Goal: Task Accomplishment & Management: Manage account settings

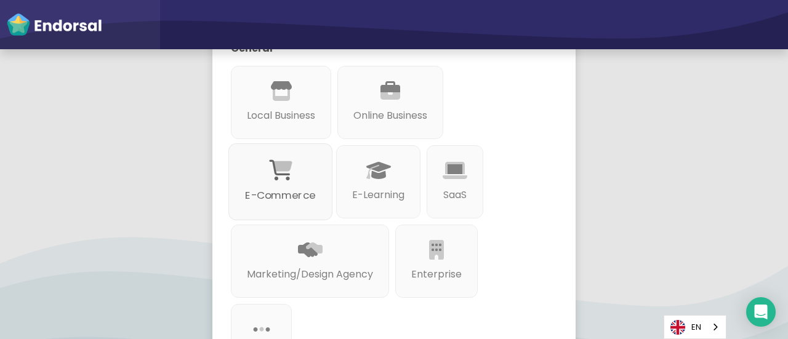
scroll to position [308, 0]
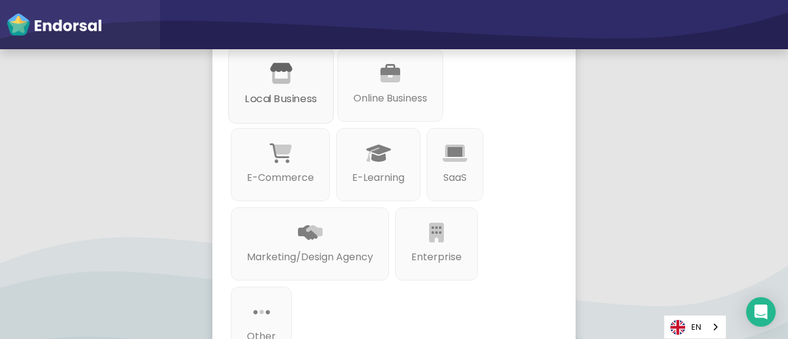
click at [273, 91] on p "Local Business" at bounding box center [281, 98] width 72 height 15
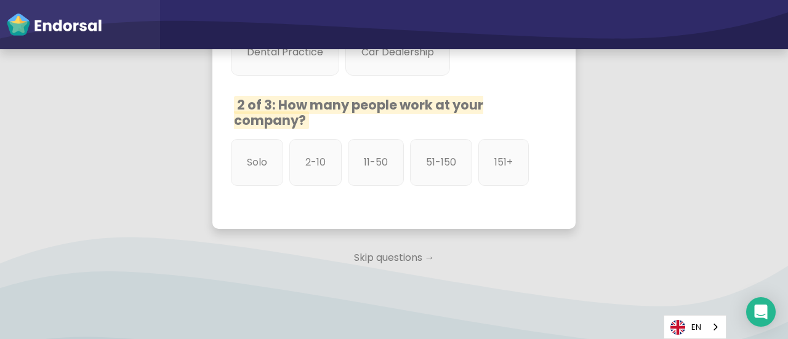
scroll to position [718, 0]
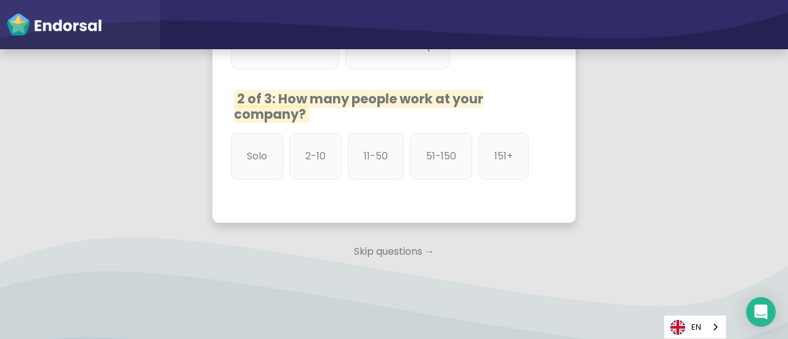
click at [386, 265] on p "Skip questions →" at bounding box center [393, 251] width 363 height 27
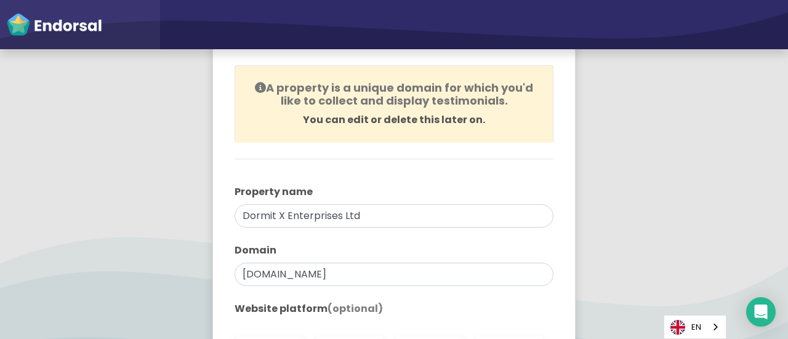
scroll to position [102, 0]
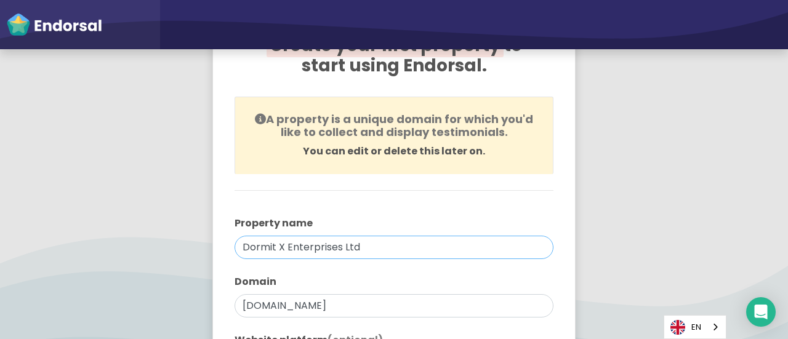
click at [379, 252] on input "Dormit X Enterprises Ltd" at bounding box center [394, 247] width 319 height 23
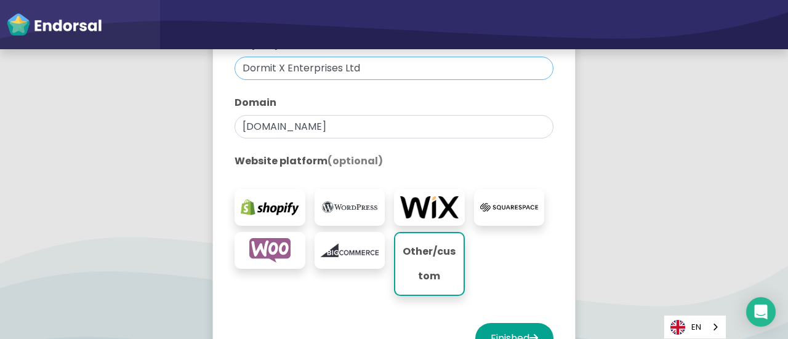
scroll to position [415, 0]
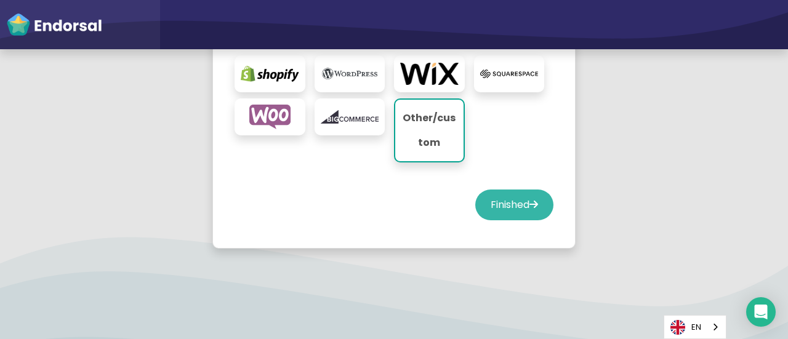
click at [492, 203] on button "Finished" at bounding box center [514, 205] width 78 height 31
select select "14"
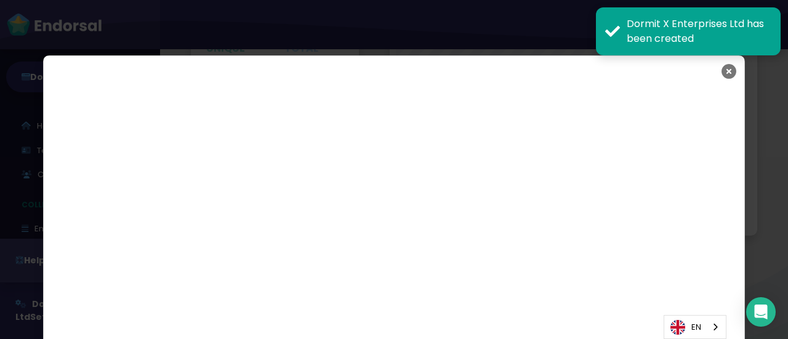
scroll to position [2050, 0]
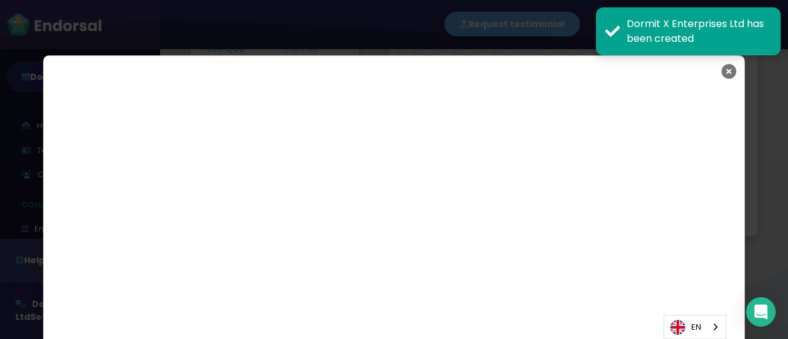
click at [726, 72] on icon "Close" at bounding box center [729, 71] width 15 height 31
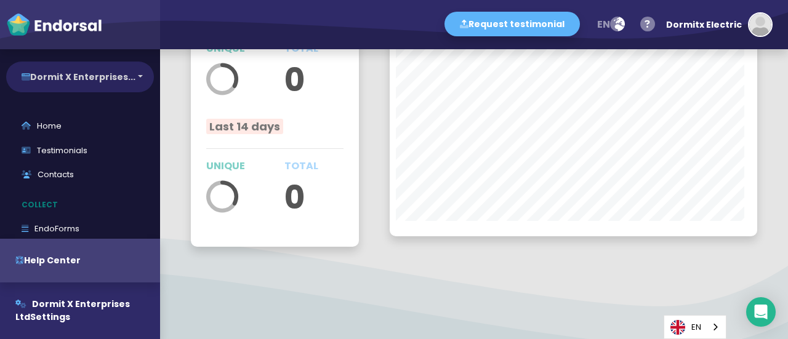
click at [100, 82] on button "Dormit X Enterprises..." at bounding box center [80, 77] width 148 height 31
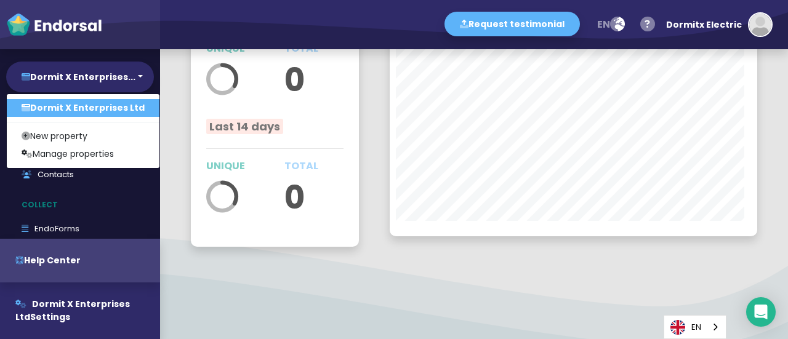
click at [79, 100] on link "Dormit X Enterprises Ltd" at bounding box center [83, 108] width 153 height 18
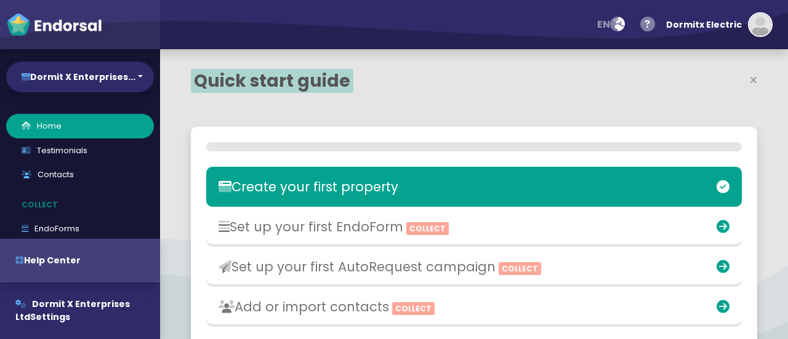
select select "14"
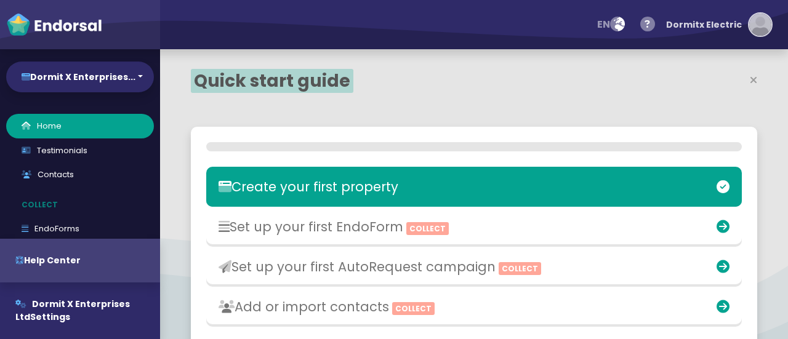
click at [760, 22] on img "button" at bounding box center [761, 25] width 22 height 22
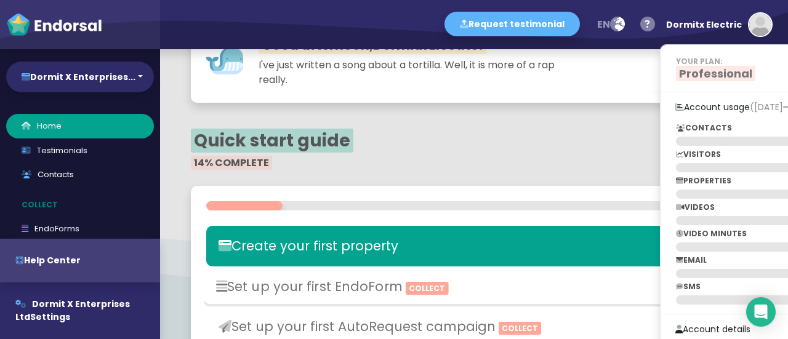
scroll to position [102, 0]
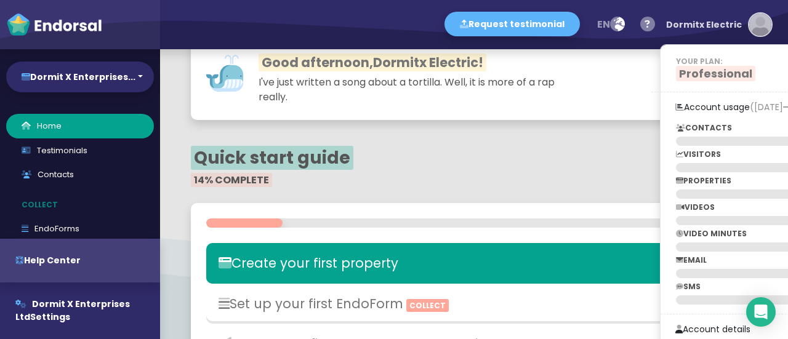
click at [760, 26] on img "button" at bounding box center [761, 25] width 22 height 22
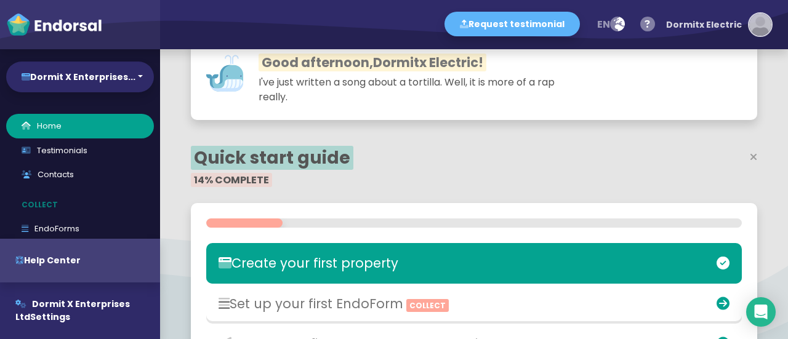
click at [754, 30] on img "button" at bounding box center [761, 25] width 22 height 22
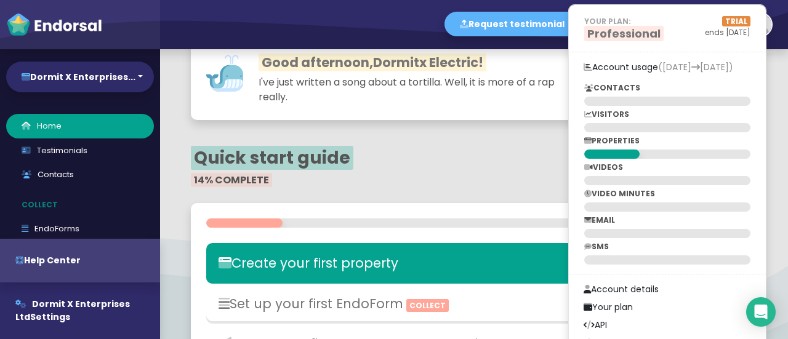
click at [562, 67] on h3 "Good afternoon, Dormitx Electric !" at bounding box center [394, 62] width 376 height 15
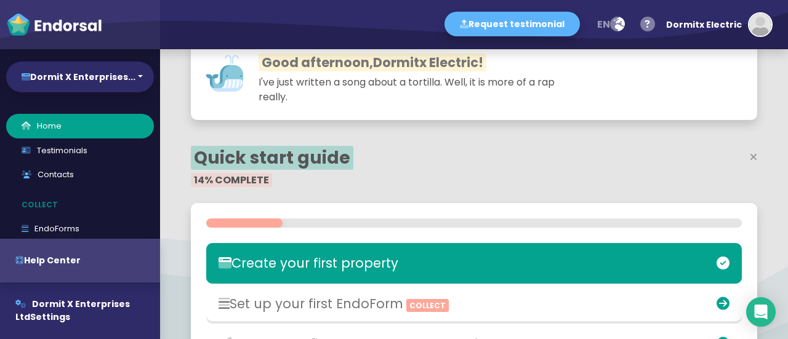
scroll to position [0, 0]
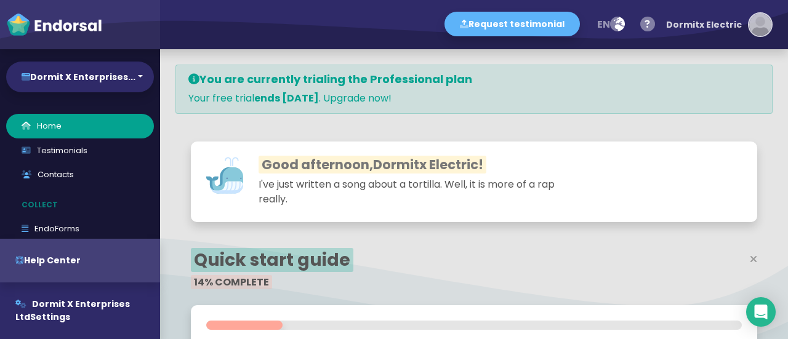
click at [705, 26] on div "Dormitx Electric" at bounding box center [704, 24] width 76 height 37
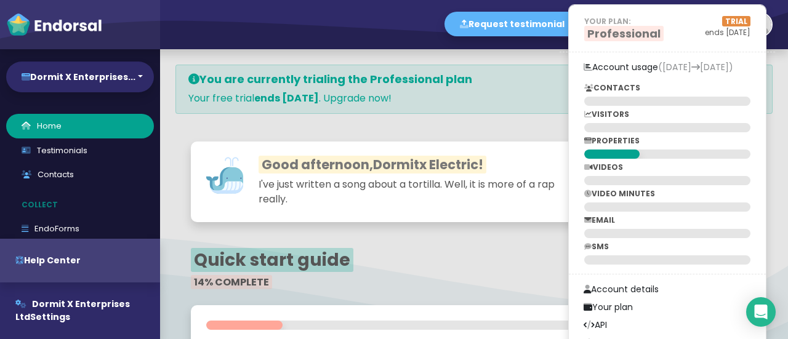
click at [560, 105] on div "You are currently trialing the Professional plan Your free trial ends [DATE] . …" at bounding box center [474, 89] width 597 height 49
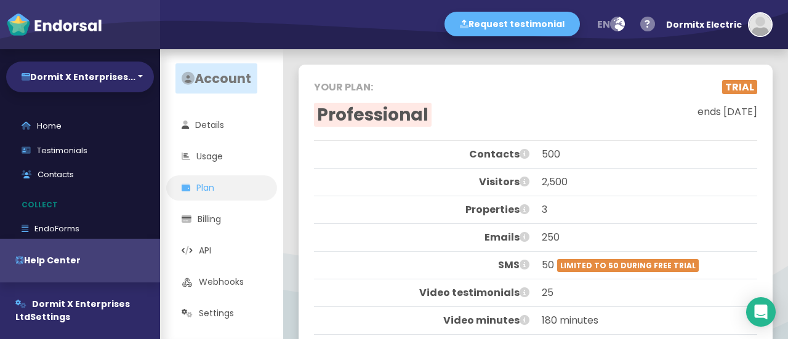
click at [68, 96] on div "Dormit X Enterprises... Dormit X Enterprises Ltd New property Manage properties" at bounding box center [80, 76] width 160 height 43
click at [91, 73] on button "Dormit X Enterprises..." at bounding box center [80, 77] width 148 height 31
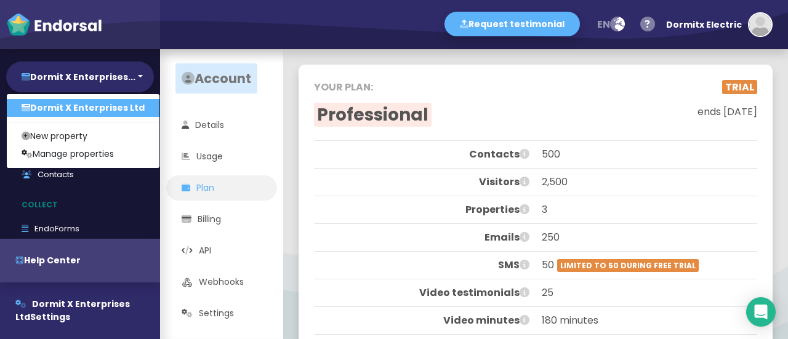
click at [80, 116] on link "Dormit X Enterprises Ltd" at bounding box center [83, 108] width 153 height 18
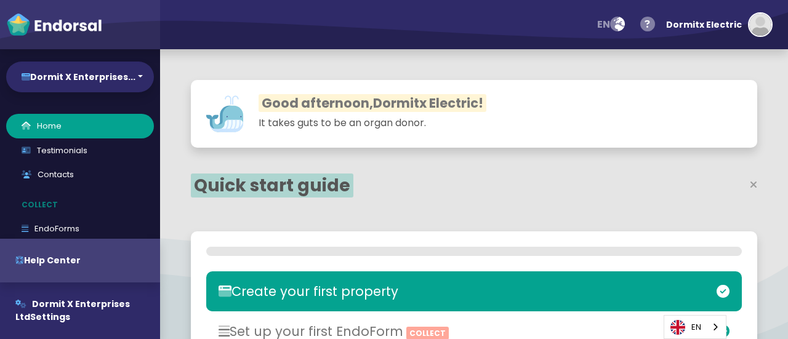
select select "14"
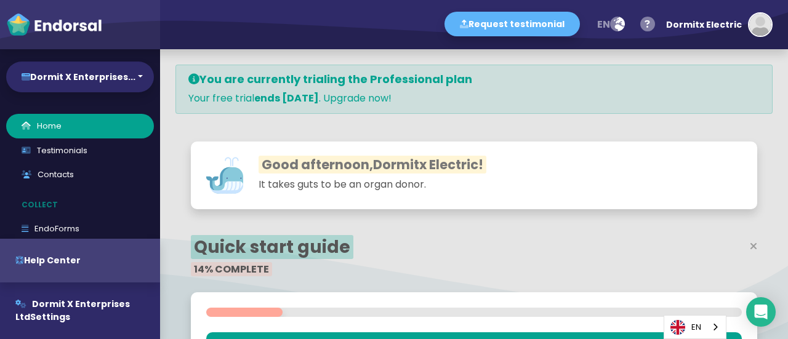
click at [94, 30] on img at bounding box center [54, 24] width 96 height 25
click at [66, 26] on img at bounding box center [54, 24] width 96 height 25
click at [754, 24] on img "button" at bounding box center [761, 25] width 22 height 22
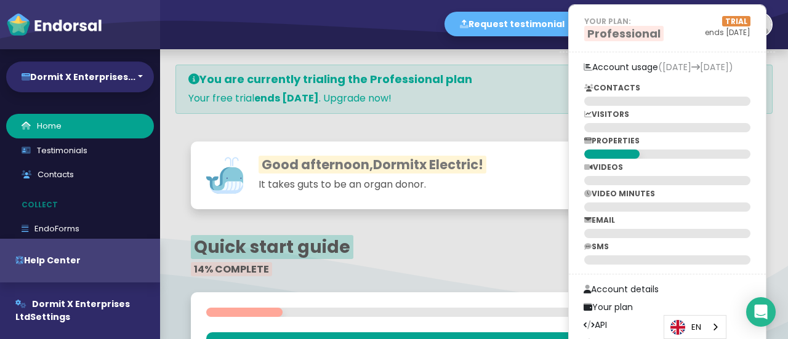
click at [425, 39] on div "Request testimonial en Language English French German Spanish Italian Norwegian…" at bounding box center [474, 24] width 628 height 49
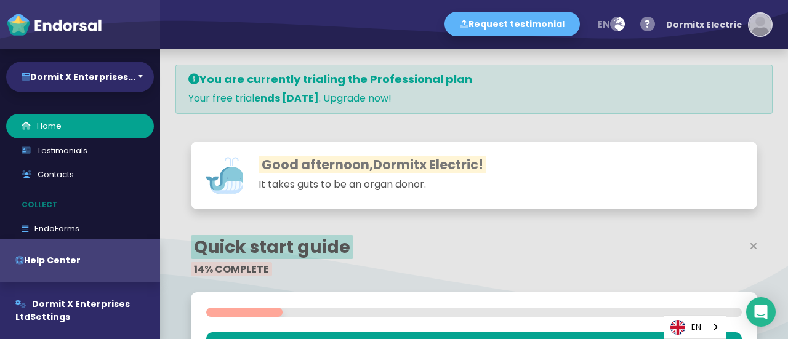
click at [671, 28] on button "Dormitx Electric" at bounding box center [716, 24] width 113 height 37
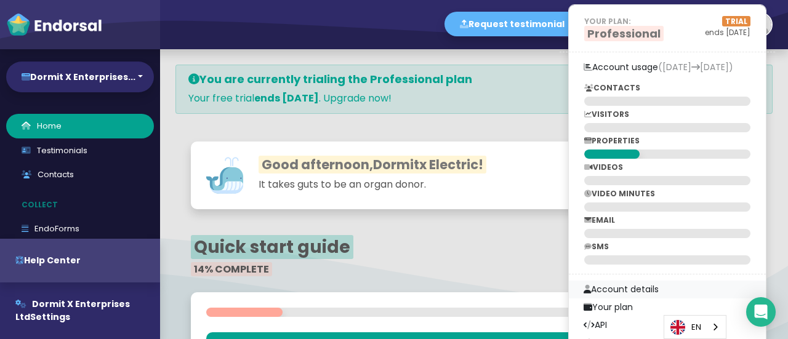
click at [626, 285] on link "Account details" at bounding box center [667, 290] width 197 height 18
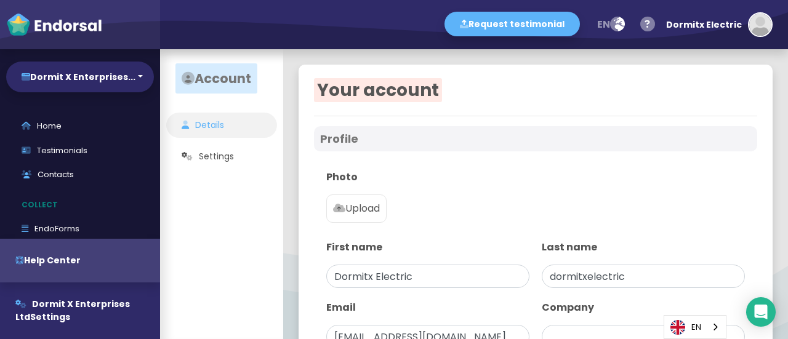
type input "Dormit X Enterprises Ltd"
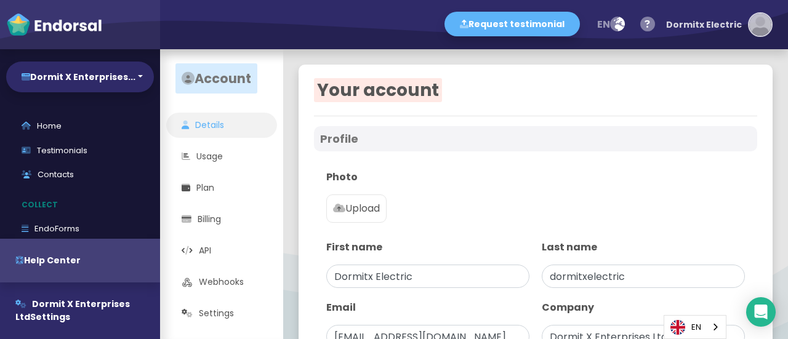
click at [734, 25] on div "Dormitx Electric" at bounding box center [704, 24] width 76 height 37
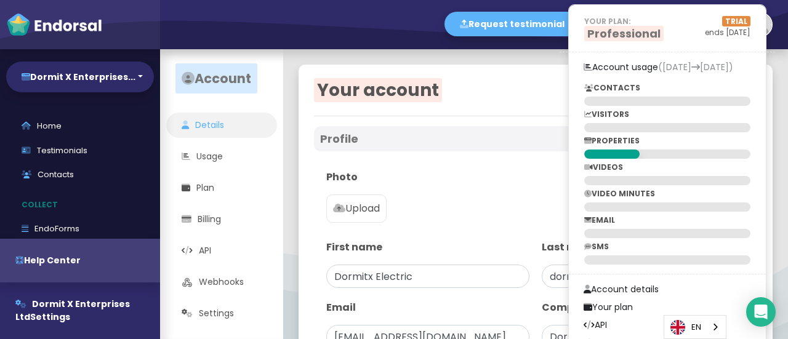
click at [458, 153] on div at bounding box center [535, 155] width 443 height 6
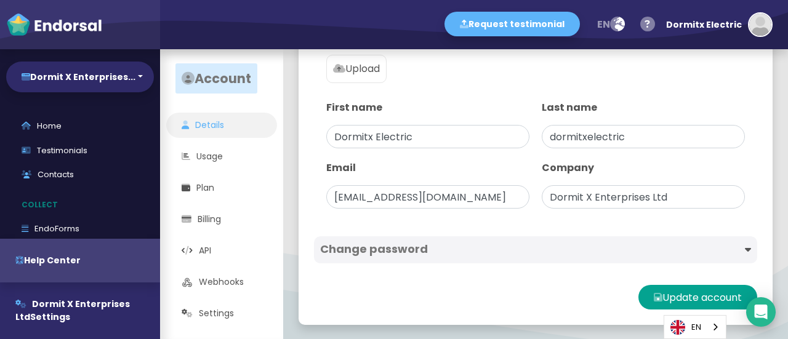
scroll to position [140, 0]
click at [70, 228] on link "EndoForms" at bounding box center [80, 229] width 148 height 25
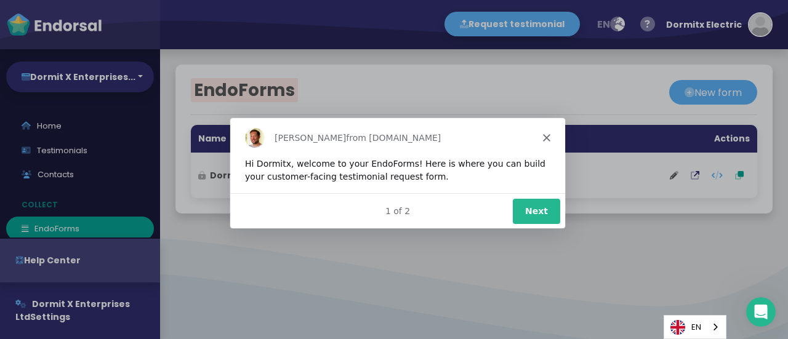
click at [543, 129] on div "Dean from Endorsal.io" at bounding box center [397, 136] width 335 height 39
click at [546, 138] on icon "Close" at bounding box center [546, 136] width 7 height 7
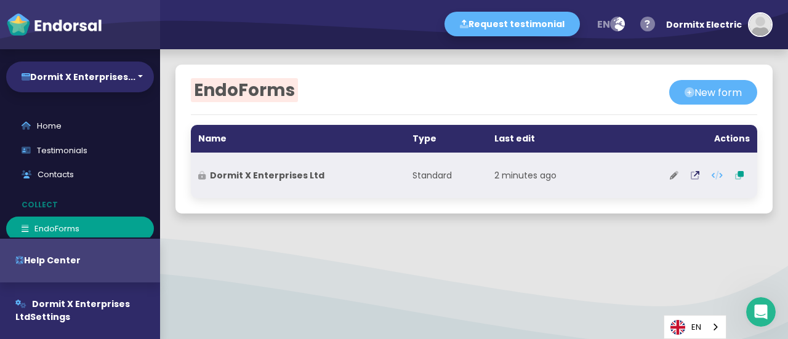
click at [670, 175] on icon at bounding box center [674, 175] width 9 height 9
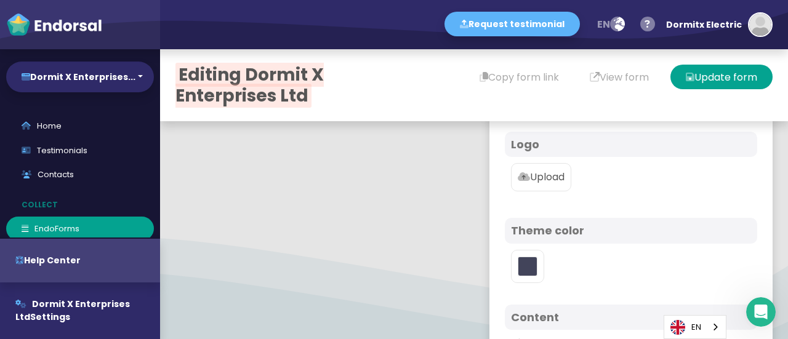
scroll to position [205, 0]
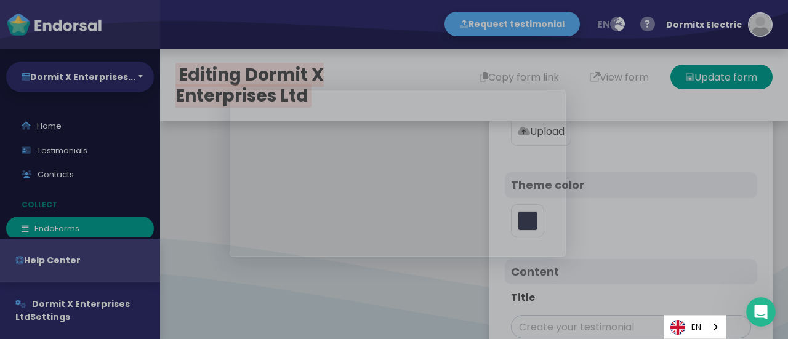
type input "#5DB3F9"
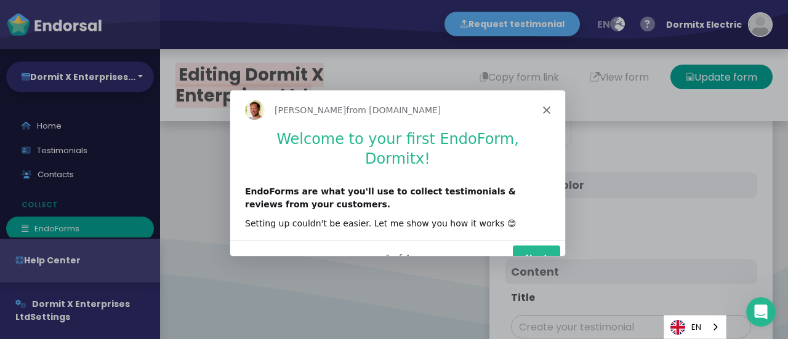
scroll to position [0, 0]
click at [533, 245] on button "Next" at bounding box center [535, 257] width 47 height 25
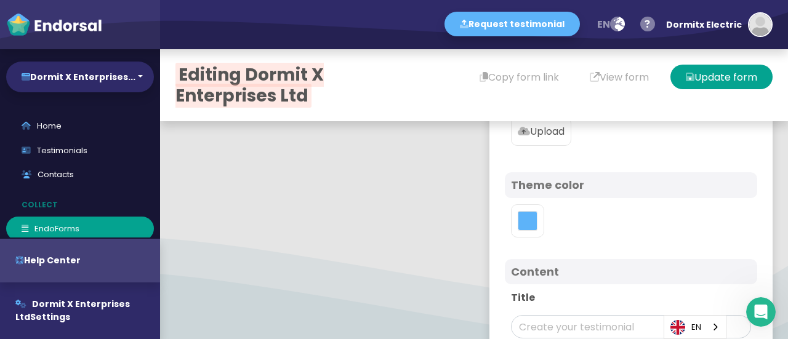
click at [533, 238] on div at bounding box center [527, 220] width 33 height 33
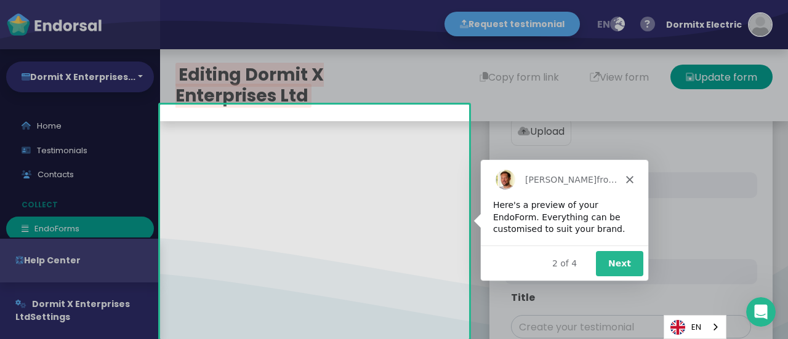
click at [618, 265] on button "Next" at bounding box center [619, 263] width 47 height 25
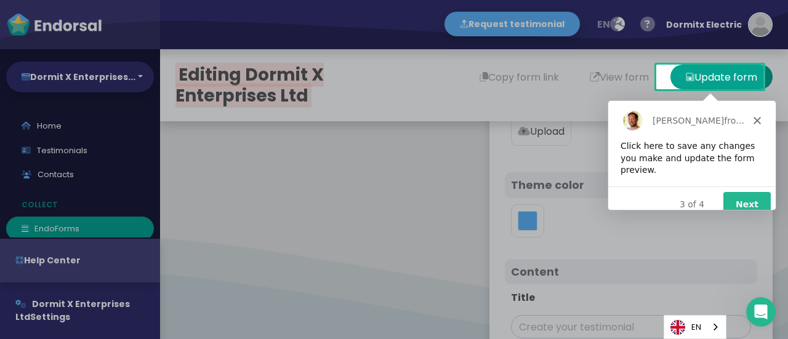
click at [728, 196] on button "Next" at bounding box center [745, 204] width 47 height 25
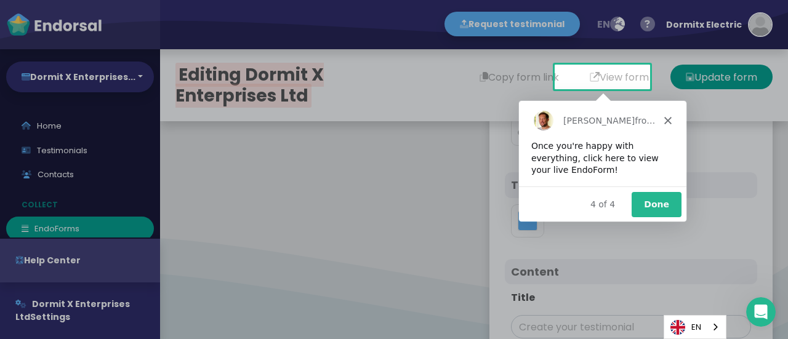
click at [671, 208] on button "Done" at bounding box center [656, 204] width 50 height 25
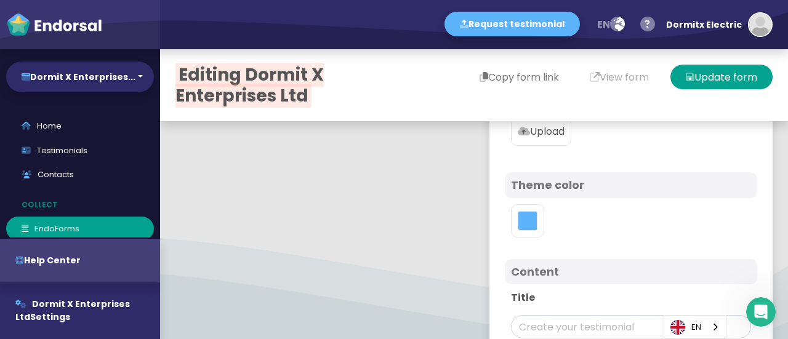
click at [496, 75] on button "Copy form link" at bounding box center [519, 77] width 110 height 25
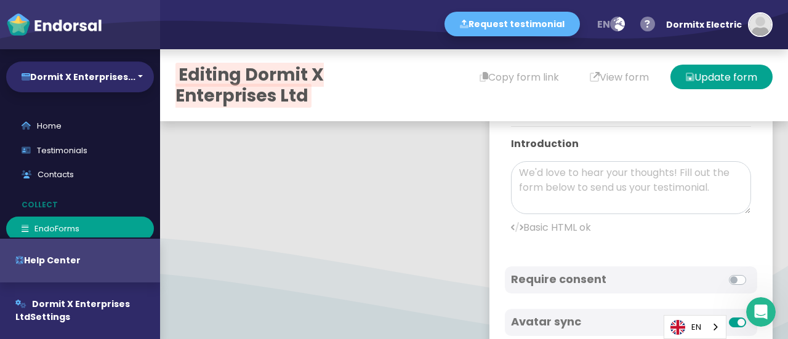
scroll to position [410, 0]
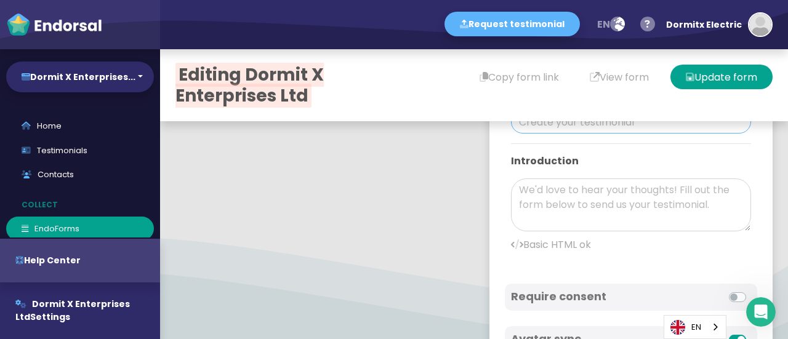
click at [568, 134] on input "text" at bounding box center [631, 121] width 240 height 23
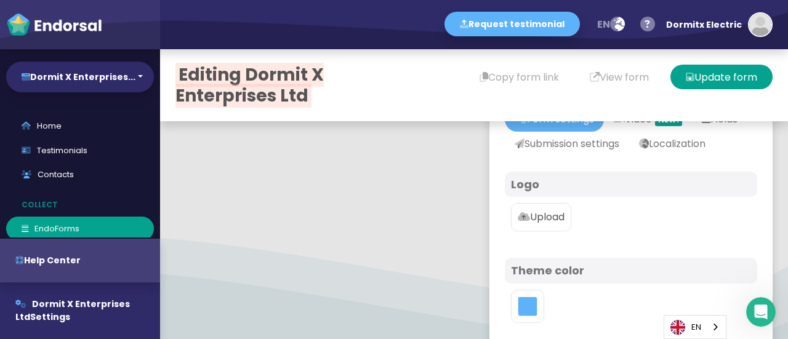
scroll to position [102, 0]
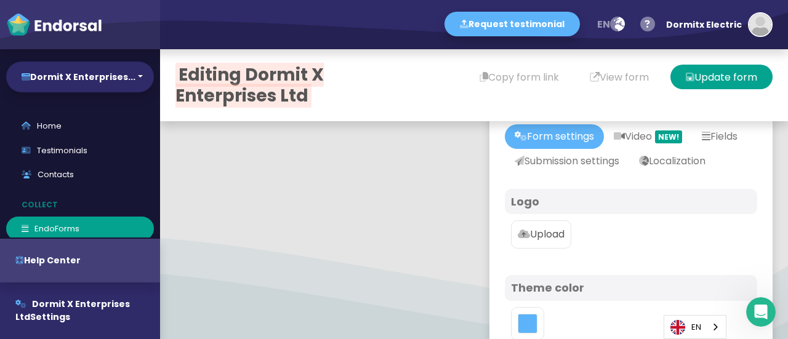
click at [535, 242] on p "Upload" at bounding box center [541, 234] width 47 height 15
click at [0, 0] on input "Upload" at bounding box center [0, 0] width 0 height 0
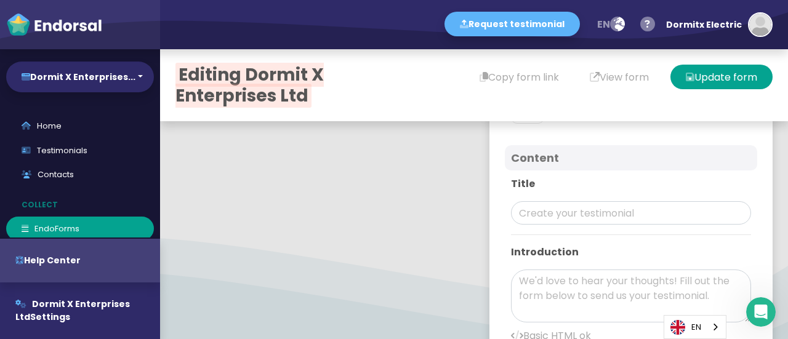
scroll to position [410, 0]
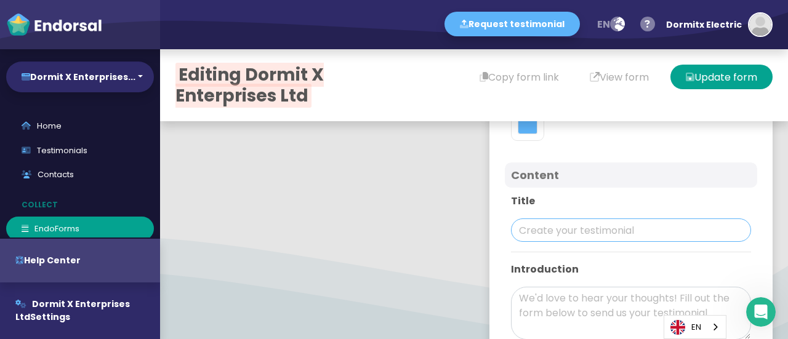
click at [533, 242] on input "text" at bounding box center [631, 230] width 240 height 23
click at [546, 242] on input "text" at bounding box center [631, 230] width 240 height 23
paste input "Sarah Mitchell"
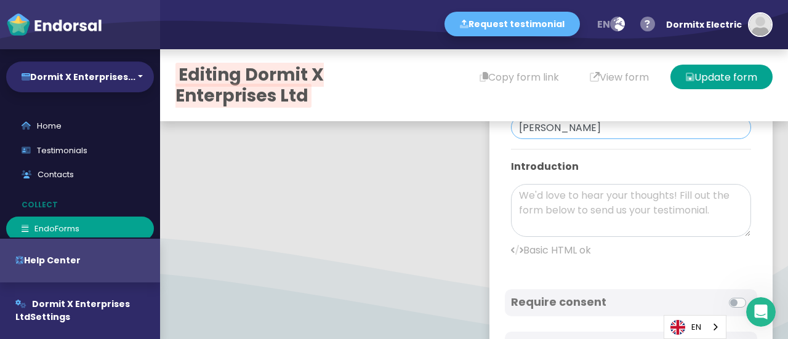
type input "Sarah Mitchell"
click at [554, 230] on textarea at bounding box center [631, 210] width 240 height 53
click at [540, 217] on textarea at bounding box center [631, 210] width 240 height 53
paste textarea ""Dormit X Enterprises Ltd exceeded my expectations! From start to finish, the E…"
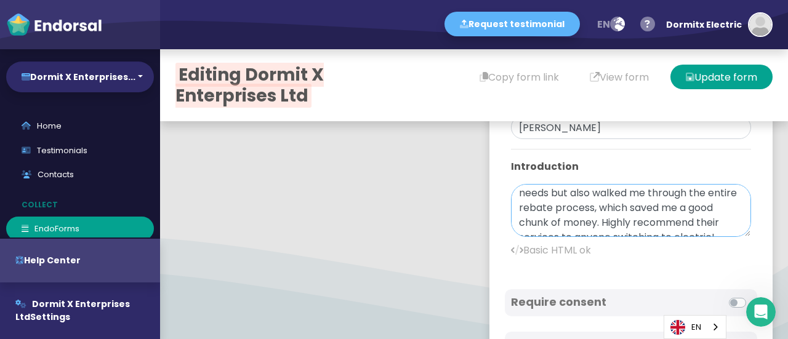
scroll to position [103, 0]
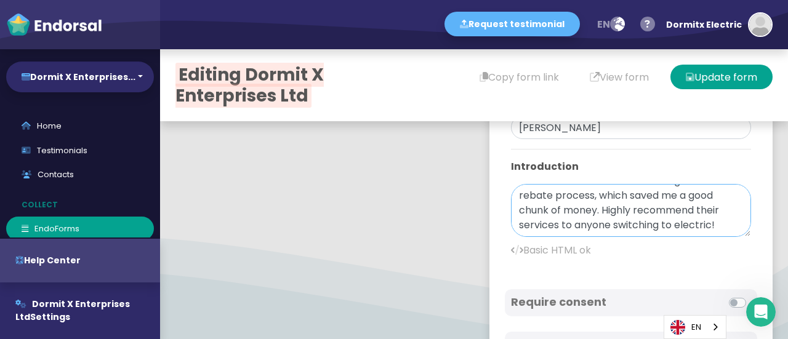
click at [615, 237] on textarea "Dormit X Enterprises Ltd exceeded my expectations! From start to finish, the EV…" at bounding box center [631, 210] width 240 height 53
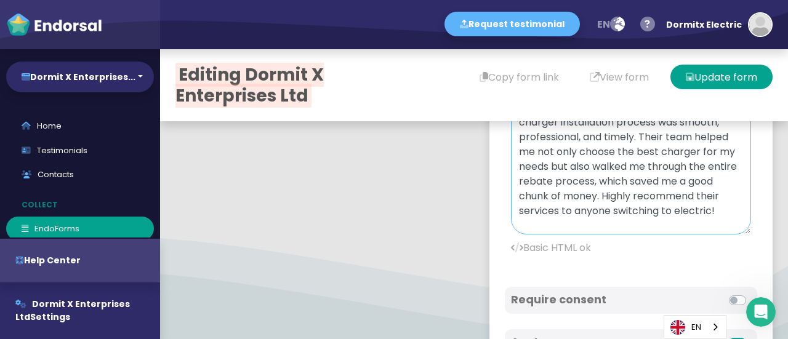
scroll to position [0, 0]
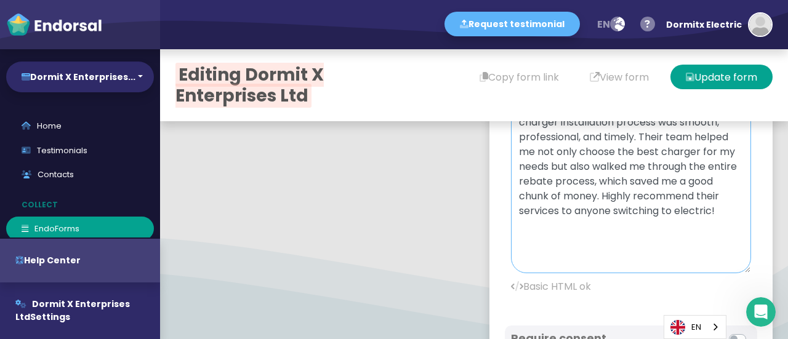
drag, startPoint x: 727, startPoint y: 152, endPoint x: 692, endPoint y: 277, distance: 129.7
click at [729, 273] on textarea "Dormit X Enterprises Ltd exceeded my expectations! From start to finish, the EV…" at bounding box center [631, 177] width 240 height 192
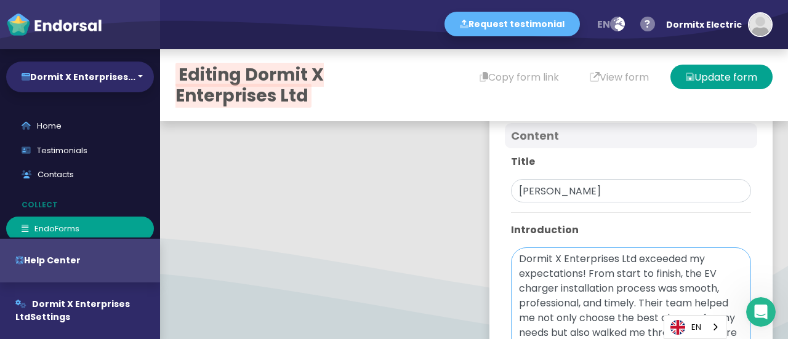
scroll to position [552, 0]
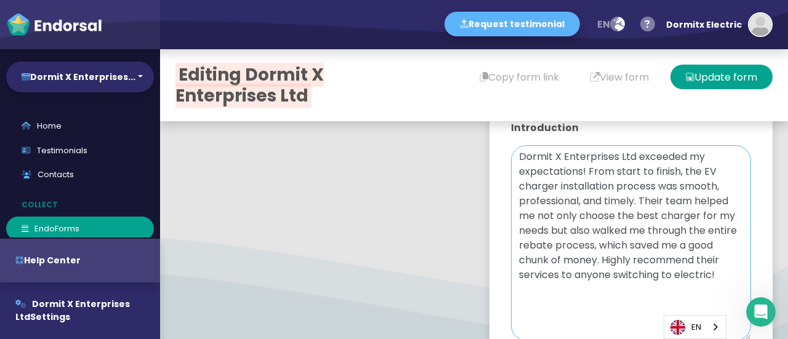
click at [605, 211] on textarea "Dormit X Enterprises Ltd exceeded my expectations! From start to finish, the EV…" at bounding box center [631, 243] width 240 height 196
paste textarea "<b><a href="https://goo.gl/maps/KiucPcqMRQYo8gEn6">Burnaby EV Charger Installat…"
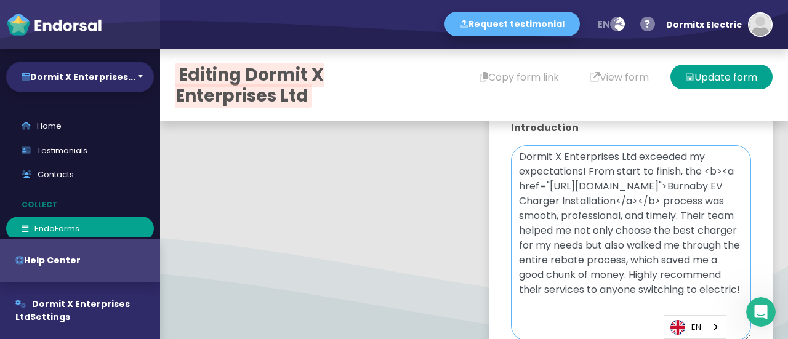
type textarea "Dormit X Enterprises Ltd exceeded my expectations! From start to finish, the <b…"
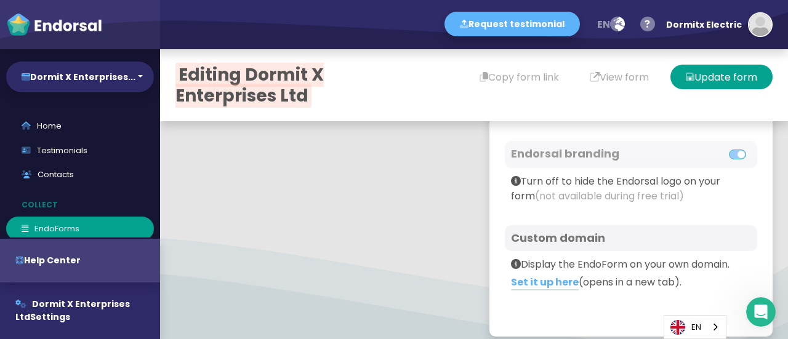
scroll to position [982, 0]
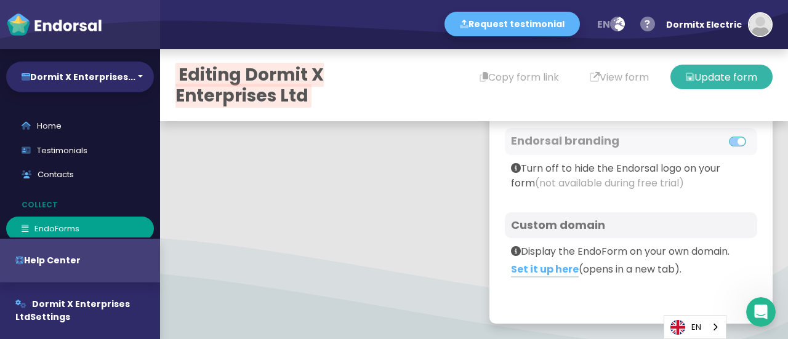
click at [691, 76] on button "Update form" at bounding box center [722, 77] width 102 height 25
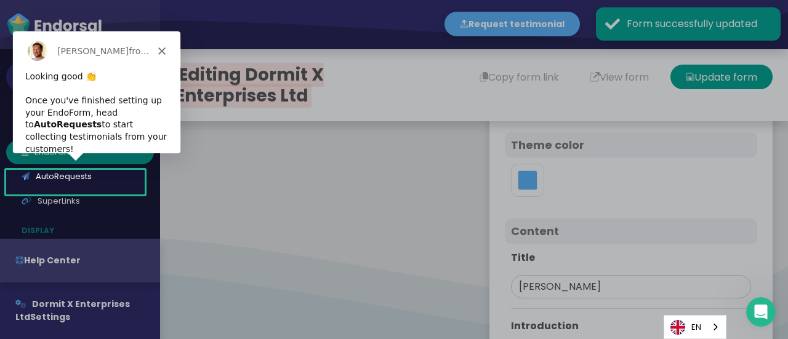
scroll to position [77, 0]
